Goal: Navigation & Orientation: Find specific page/section

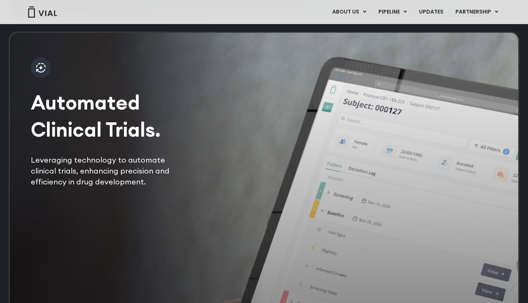
scroll to position [1483, 0]
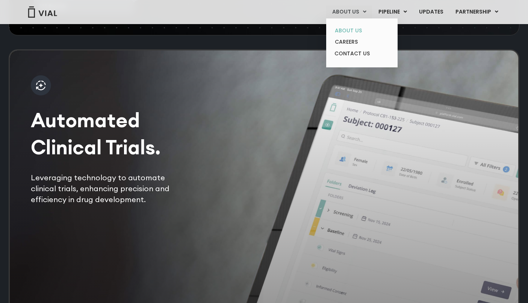
click at [354, 29] on link "ABOUT US" at bounding box center [362, 31] width 66 height 12
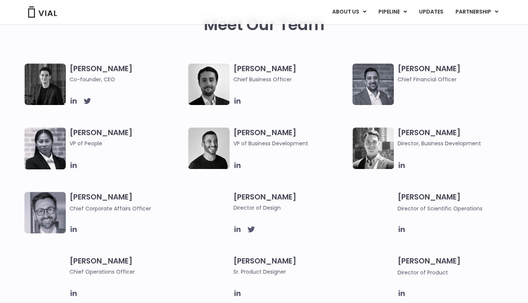
scroll to position [374, 0]
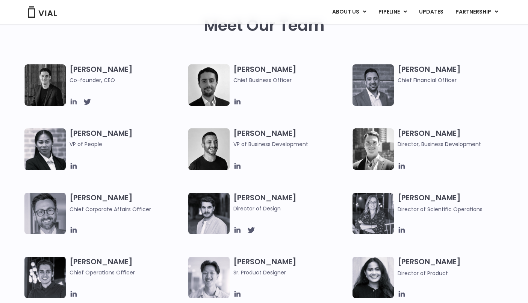
click at [73, 102] on icon at bounding box center [73, 102] width 6 height 6
